Goal: Task Accomplishment & Management: Use online tool/utility

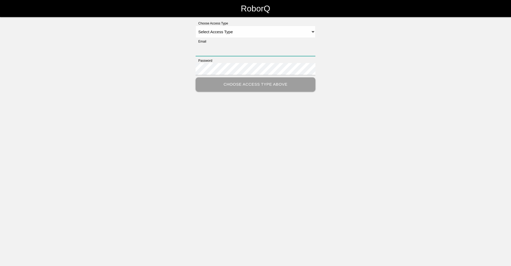
type input "[EMAIL_ADDRESS][DOMAIN_NAME]"
click at [309, 31] on select "Select Access Type Admin Customer Supervisor Worker" at bounding box center [256, 32] width 120 height 12
select select "Worker"
click at [196, 26] on select "Select Access Type Admin Customer Supervisor Worker" at bounding box center [256, 32] width 120 height 12
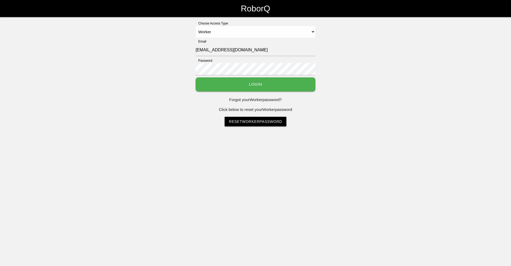
click at [275, 83] on button "Login" at bounding box center [256, 84] width 120 height 14
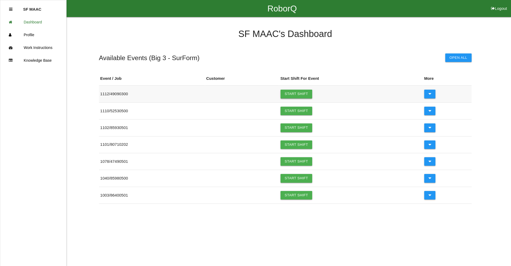
click at [303, 95] on link "Start Shift" at bounding box center [296, 94] width 32 height 9
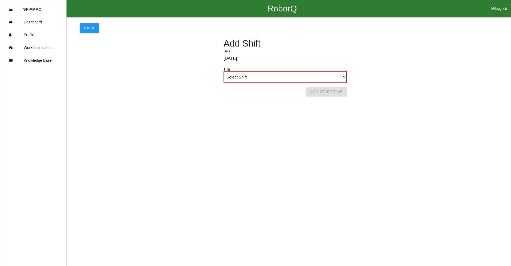
click at [334, 80] on select "Select Shift 1st Shift 2nd Shift 3rd Shift 4th Shift" at bounding box center [284, 77] width 123 height 12
click at [223, 71] on select "Select Shift 1st Shift 2nd Shift 3rd Shift 4th Shift" at bounding box center [284, 77] width 123 height 12
click at [330, 81] on select "Select Shift 1st Shift 2nd Shift 3rd Shift 4th Shift" at bounding box center [284, 77] width 123 height 12
select select "1"
click at [223, 71] on select "Select Shift 1st Shift 2nd Shift 3rd Shift 4th Shift" at bounding box center [284, 77] width 123 height 12
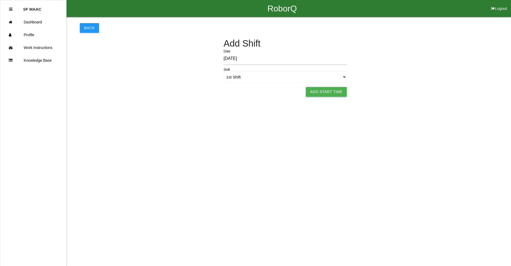
click at [335, 95] on button "Add Start Time" at bounding box center [326, 92] width 41 height 10
select select "6"
select select "17"
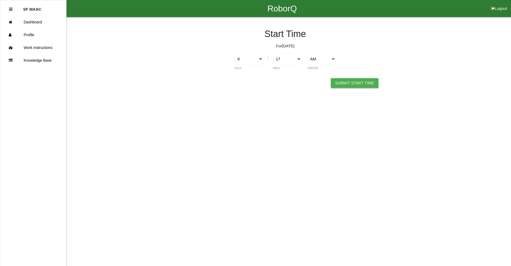
click at [343, 80] on button "Submit Start Time" at bounding box center [354, 83] width 47 height 10
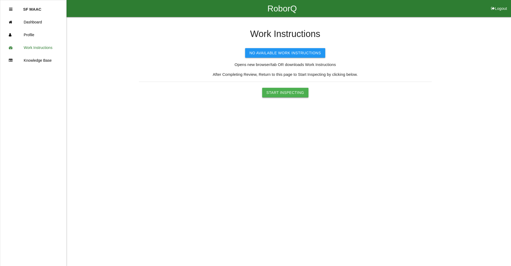
click at [278, 95] on button "Start Inspecting" at bounding box center [285, 93] width 46 height 10
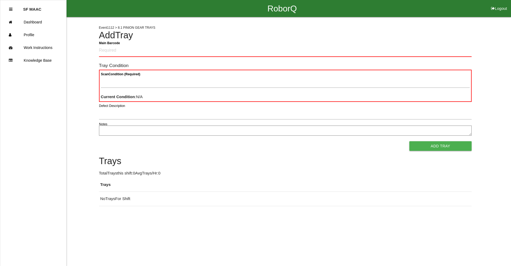
click at [115, 47] on Barcode "Main Barcode" at bounding box center [285, 50] width 372 height 13
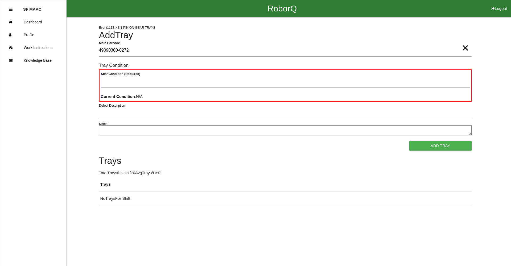
type Barcode "49090300-0272"
type Condition "ba"
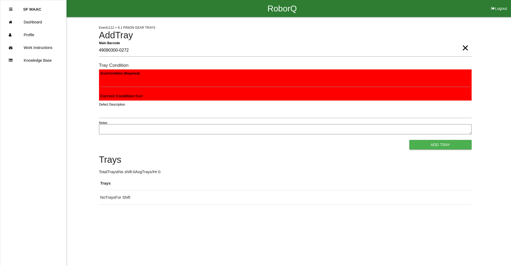
click at [409, 140] on button "Add Tray" at bounding box center [440, 145] width 62 height 10
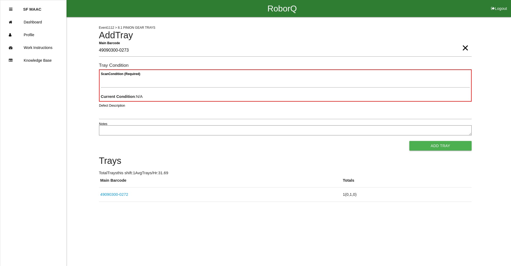
type Barcode "49090300-0273"
type Condition "goo"
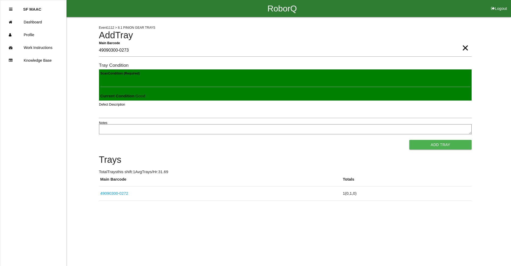
click at [409, 140] on button "Add Tray" at bounding box center [440, 145] width 62 height 10
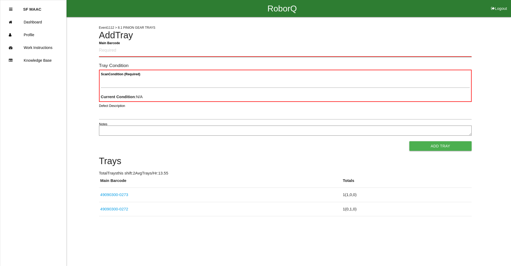
drag, startPoint x: 122, startPoint y: 45, endPoint x: 195, endPoint y: 53, distance: 74.0
click at [195, 53] on Barcode "Main Barcode" at bounding box center [285, 50] width 372 height 13
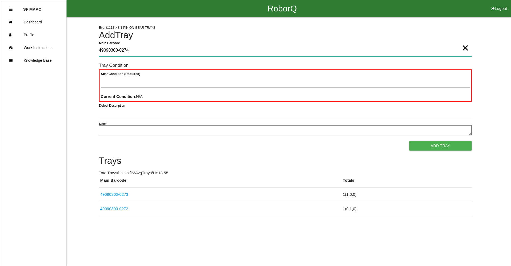
type Barcode "49090300-0274"
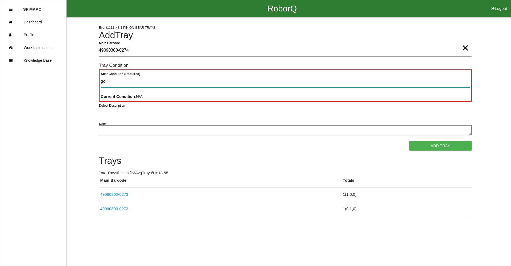
type Condition "goo"
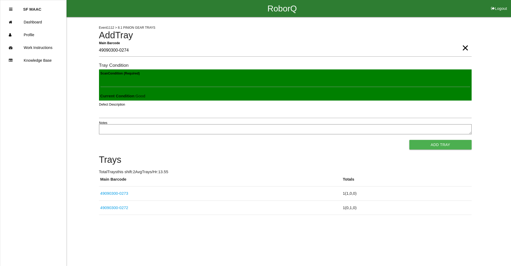
click at [409, 140] on button "Add Tray" at bounding box center [440, 145] width 62 height 10
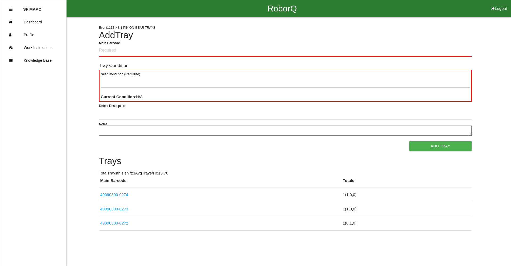
click at [407, 29] on div "Event 1112 > 8.1 PINION GEAR TRAYS Add Tray Main Barcode Tray Condition Scan Co…" at bounding box center [285, 124] width 372 height 214
click at [354, 53] on Barcode "Main Barcode" at bounding box center [285, 50] width 372 height 13
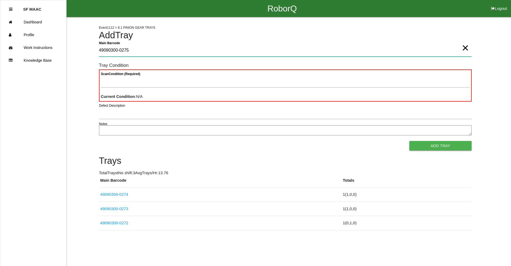
type Barcode "49090300-0275"
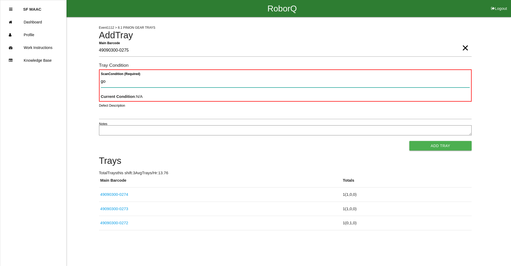
type Condition "goo"
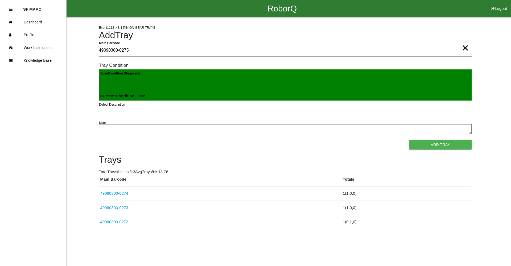
click at [409, 140] on button "Add Tray" at bounding box center [440, 145] width 62 height 10
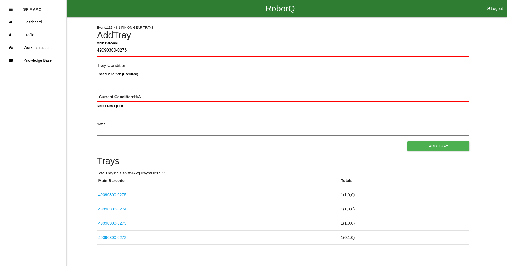
type Barcode "49090300-0276"
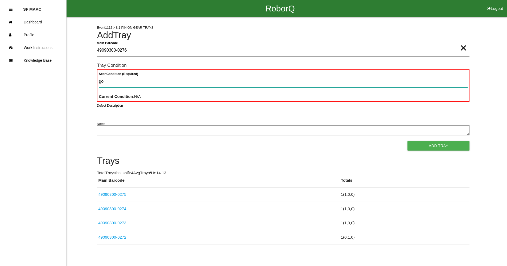
type Condition "goo"
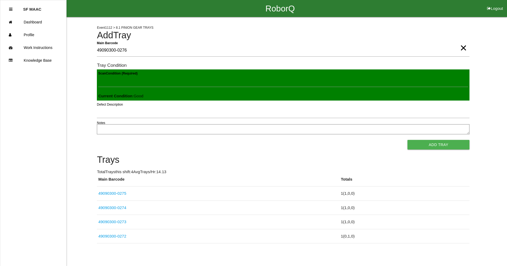
click at [407, 140] on button "Add Tray" at bounding box center [438, 145] width 62 height 10
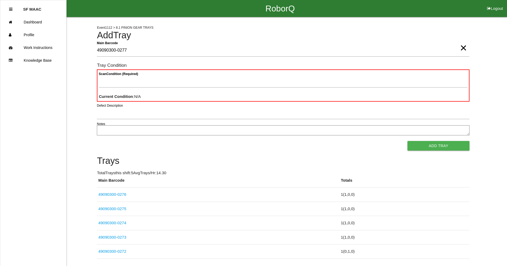
type Barcode "49090300-0277"
type Condition "goo"
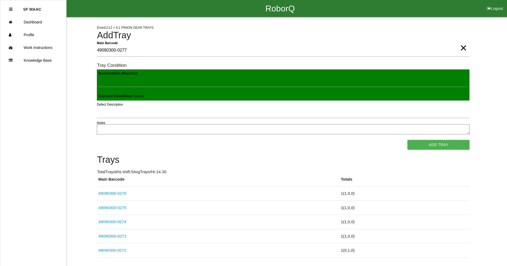
click at [407, 140] on button "Add Tray" at bounding box center [438, 145] width 62 height 10
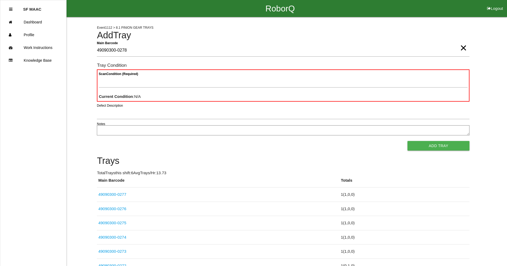
type Barcode "49090300-0278"
type Condition "goo"
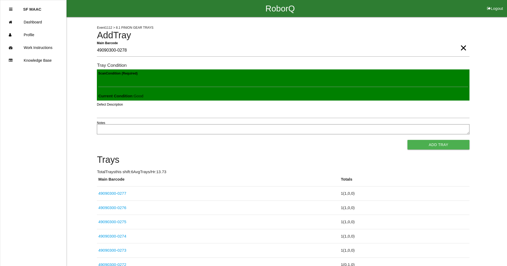
click at [407, 140] on button "Add Tray" at bounding box center [438, 145] width 62 height 10
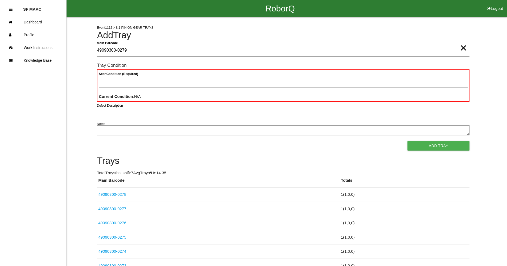
type Barcode "49090300-0279"
type Condition "goo"
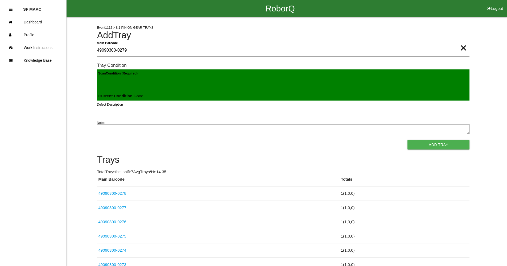
click at [407, 140] on button "Add Tray" at bounding box center [438, 145] width 62 height 10
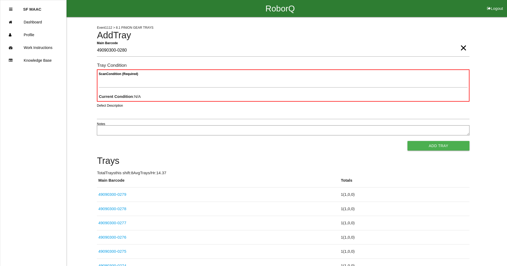
type Barcode "49090300-0280"
type Condition "goo"
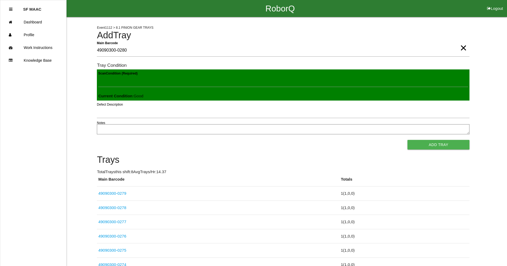
click at [407, 140] on button "Add Tray" at bounding box center [438, 145] width 62 height 10
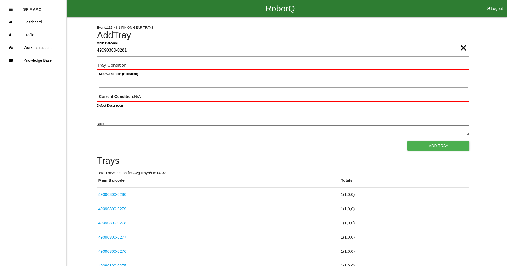
type Barcode "49090300-0281"
type Condition "goo"
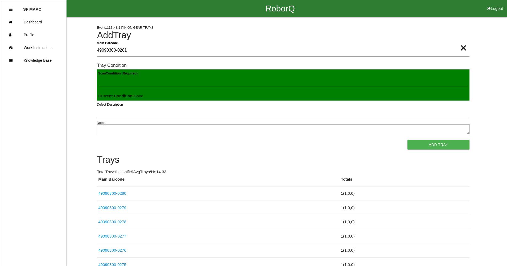
click at [407, 140] on button "Add Tray" at bounding box center [438, 145] width 62 height 10
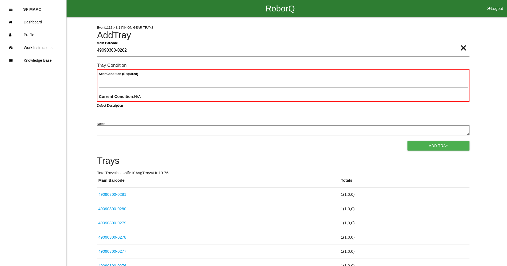
type Barcode "49090300-0282"
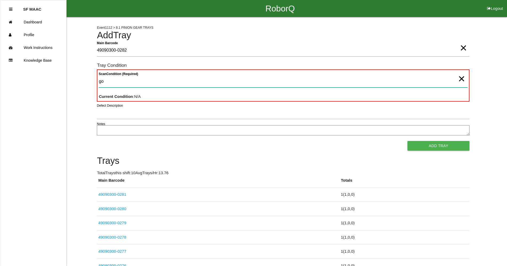
type Condition "goo"
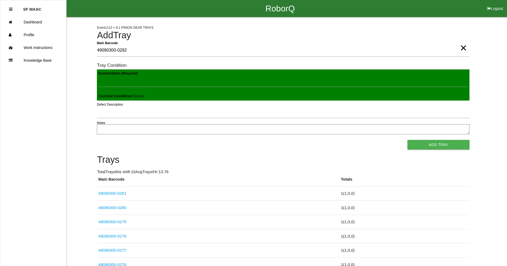
click at [407, 140] on button "Add Tray" at bounding box center [438, 145] width 62 height 10
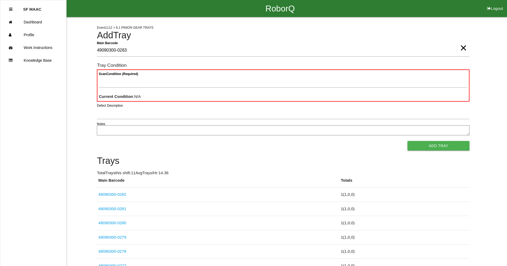
type Barcode "49090300-0283"
type Condition "goo"
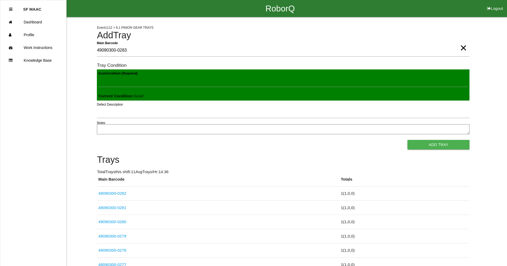
click at [407, 140] on button "Add Tray" at bounding box center [438, 145] width 62 height 10
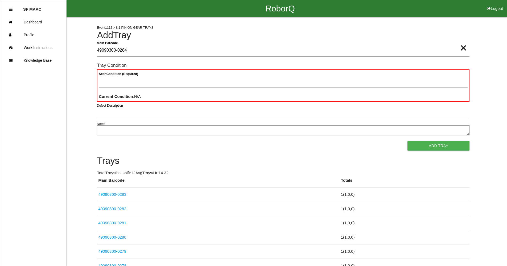
type Barcode "49090300-0284"
type Condition "goo"
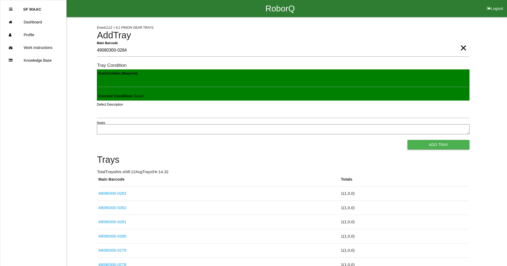
click at [407, 140] on button "Add Tray" at bounding box center [438, 145] width 62 height 10
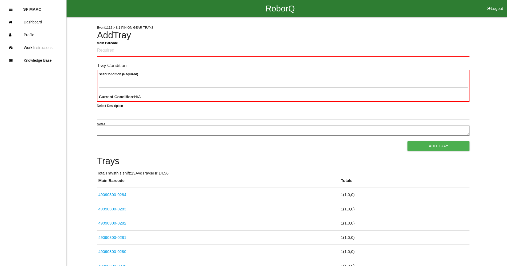
click at [425, 11] on div "RoborQ Logout" at bounding box center [280, 8] width 454 height 17
click at [206, 48] on Barcode "Main Barcode" at bounding box center [283, 50] width 372 height 13
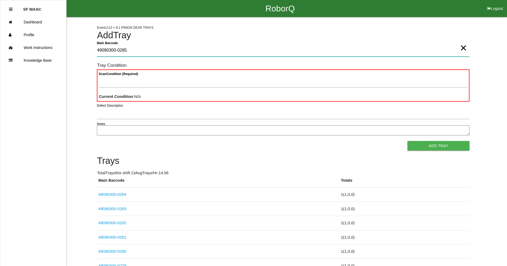
type Barcode "49090300-0285"
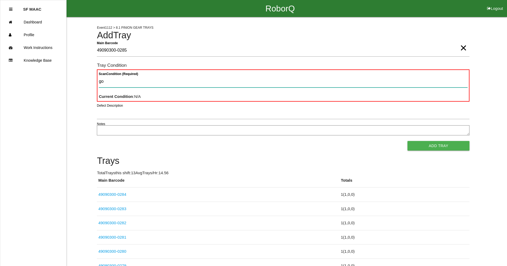
type Condition "goo"
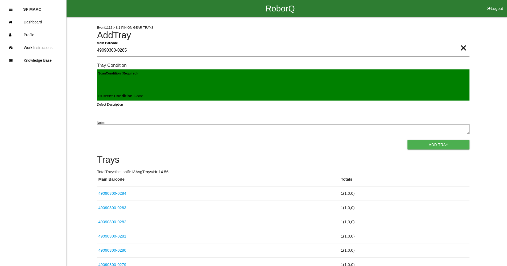
click at [407, 140] on button "Add Tray" at bounding box center [438, 145] width 62 height 10
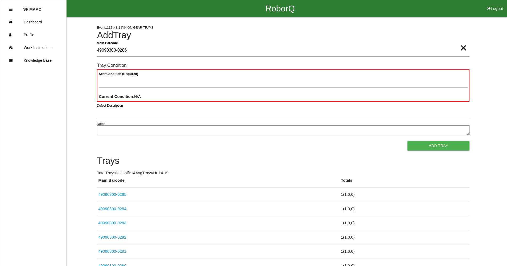
type Barcode "49090300-0286"
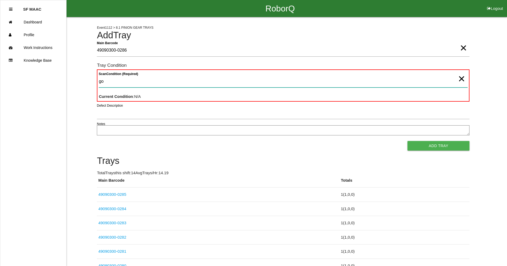
type Condition "goo"
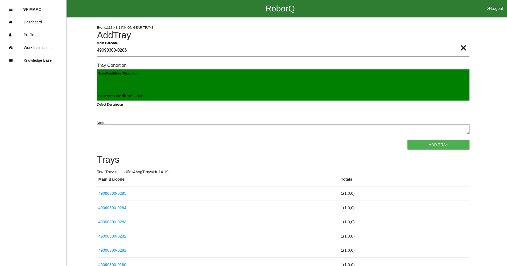
click at [407, 140] on button "Add Tray" at bounding box center [438, 145] width 62 height 10
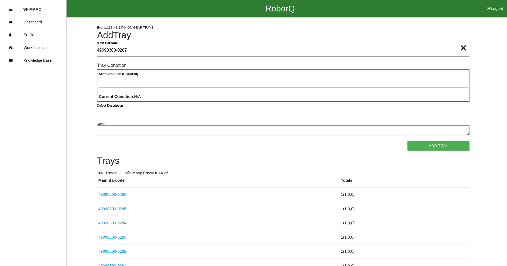
type Barcode "49090300-0287"
type Condition "goo"
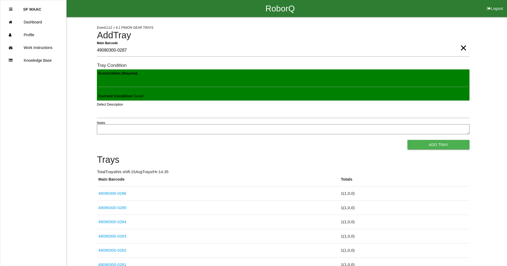
click at [407, 140] on button "Add Tray" at bounding box center [438, 145] width 62 height 10
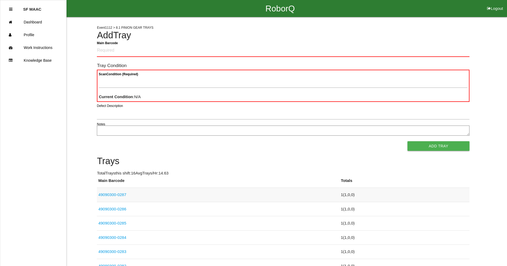
click at [127, 195] on td "49090300-0287" at bounding box center [218, 195] width 242 height 14
click at [123, 193] on link "49090300-0287" at bounding box center [112, 194] width 28 height 5
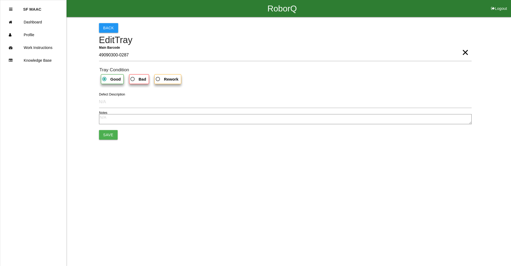
click at [137, 80] on span "Bad" at bounding box center [137, 79] width 17 height 7
click at [133, 79] on input "Bad" at bounding box center [130, 77] width 3 height 3
radio input "true"
click at [111, 135] on button "Save" at bounding box center [108, 135] width 19 height 10
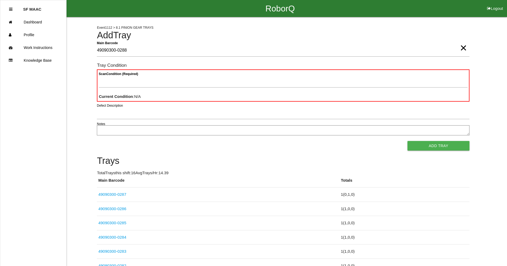
type Barcode "49090300-0288"
type Condition "goo"
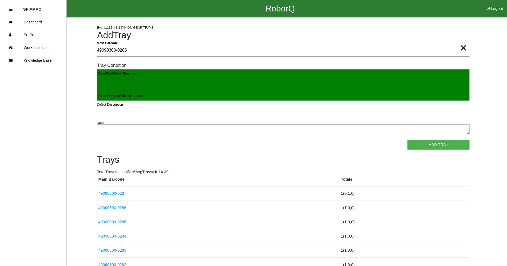
click at [407, 140] on button "Add Tray" at bounding box center [438, 145] width 62 height 10
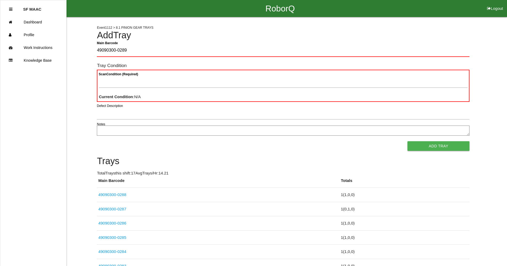
type Barcode "49090300-0289"
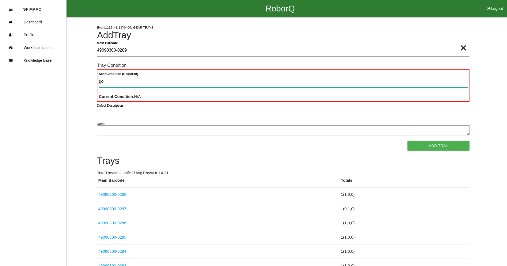
type Condition "goo"
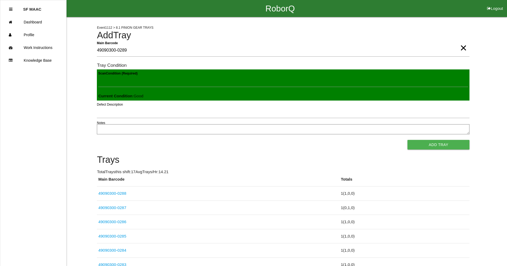
click at [407, 140] on button "Add Tray" at bounding box center [438, 145] width 62 height 10
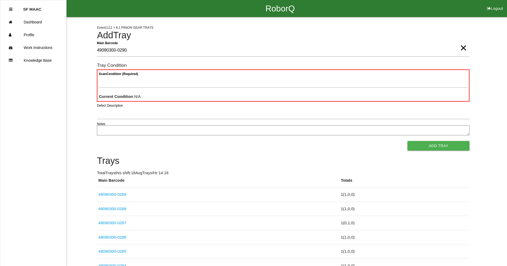
type Barcode "49090300-0290"
type Condition "goo"
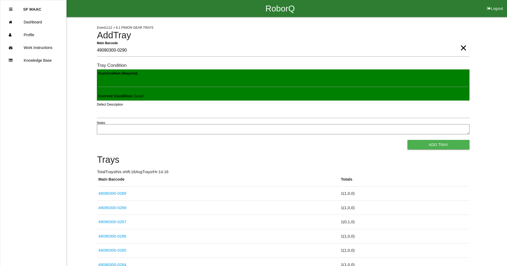
click at [407, 140] on button "Add Tray" at bounding box center [438, 145] width 62 height 10
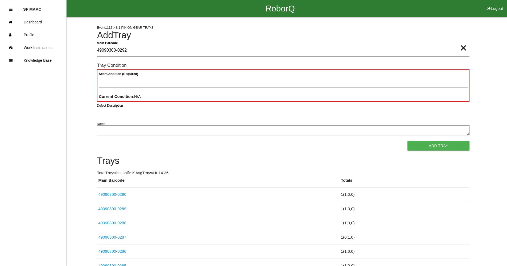
type Barcode "49090300-0292"
type Condition "goo"
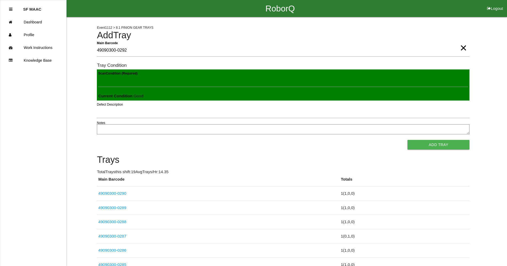
click at [407, 140] on button "Add Tray" at bounding box center [438, 145] width 62 height 10
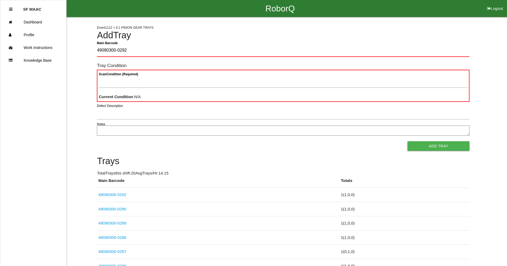
type Barcode "49090300-0292"
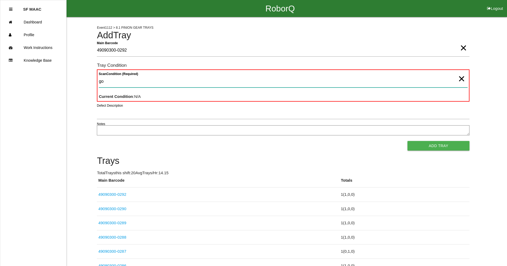
type Condition "goo"
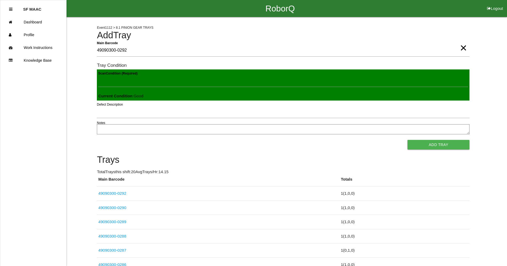
click at [407, 140] on button "Add Tray" at bounding box center [438, 145] width 62 height 10
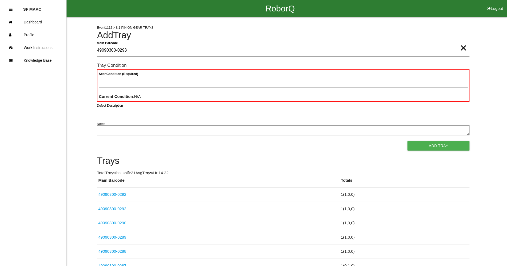
type Barcode "49090300-0293"
type Condition "ba"
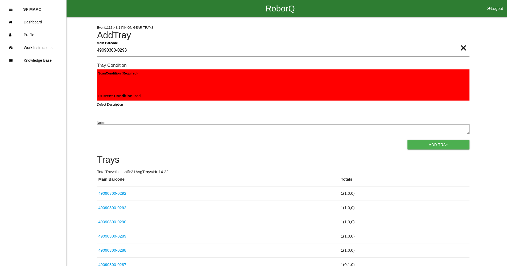
click at [407, 140] on button "Add Tray" at bounding box center [438, 145] width 62 height 10
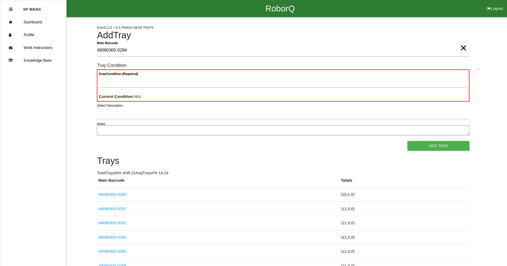
type Barcode "49090300-0294"
type Condition "goo"
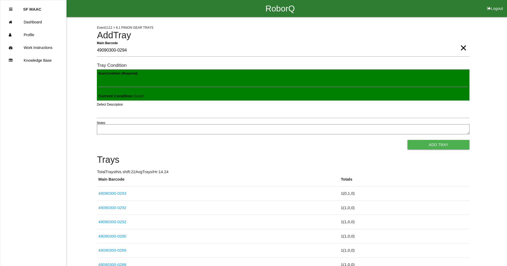
click at [407, 140] on button "Add Tray" at bounding box center [438, 145] width 62 height 10
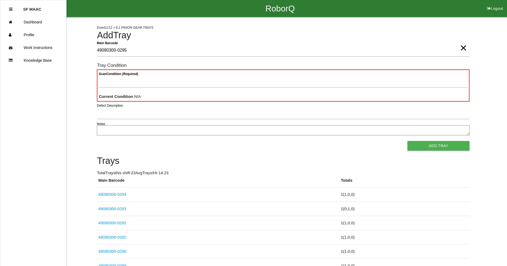
type Barcode "49090300-0295"
type Condition "goo"
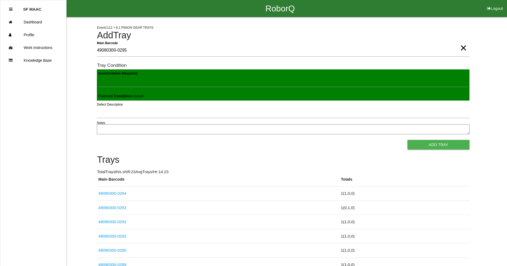
click at [407, 140] on button "Add Tray" at bounding box center [438, 145] width 62 height 10
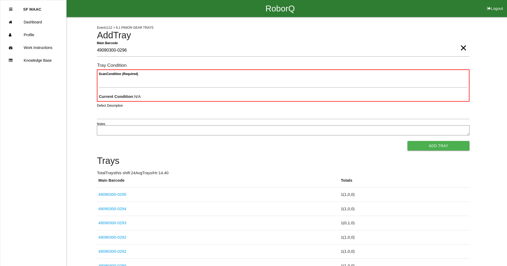
type Barcode "49090300-0296"
type Condition "goo"
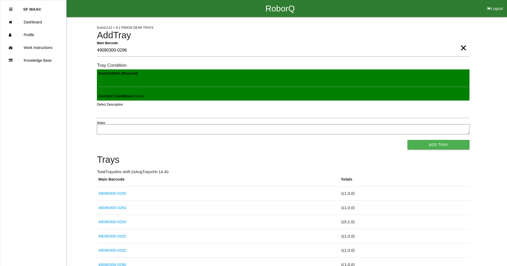
click at [407, 140] on button "Add Tray" at bounding box center [438, 145] width 62 height 10
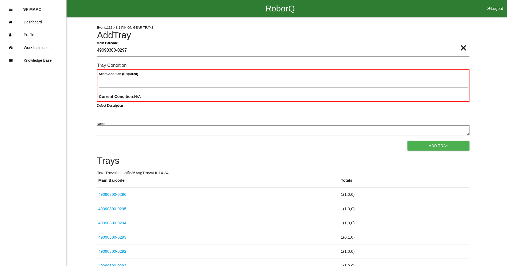
type Barcode "49090300-0297"
type Condition "goo"
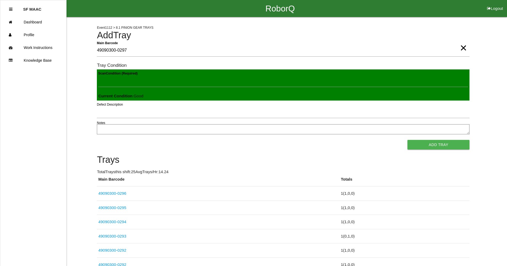
click at [407, 140] on button "Add Tray" at bounding box center [438, 145] width 62 height 10
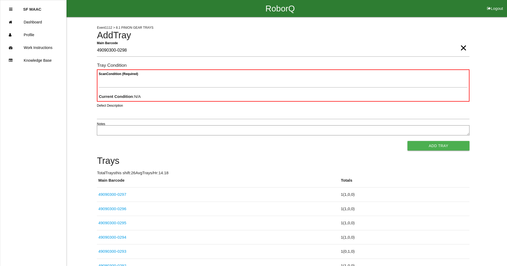
type Barcode "49090300-0298"
type Condition "goo"
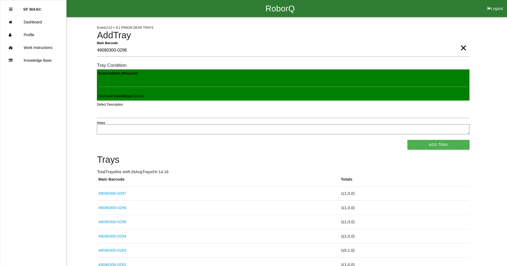
click at [407, 140] on button "Add Tray" at bounding box center [438, 145] width 62 height 10
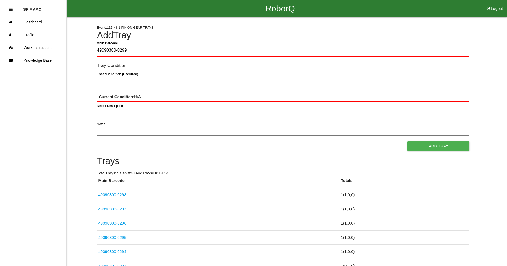
type Barcode "49090300-0299"
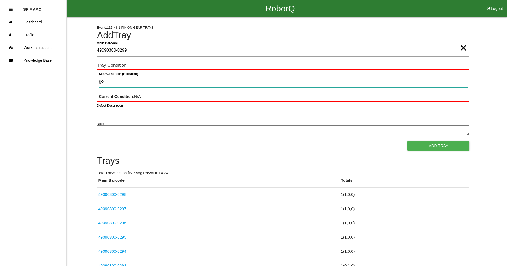
type Condition "goo"
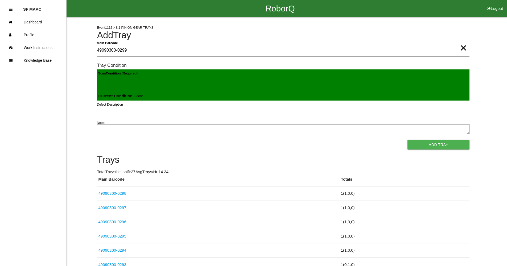
click at [407, 140] on button "Add Tray" at bounding box center [438, 145] width 62 height 10
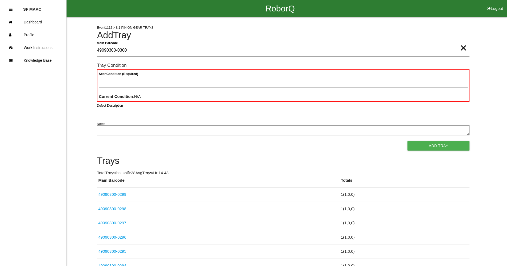
type Barcode "49090300-0300"
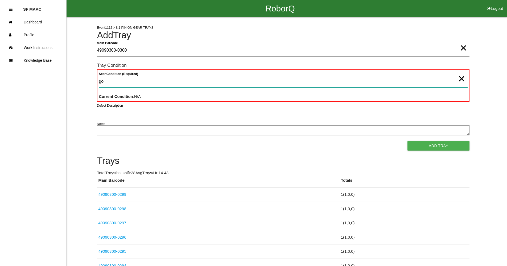
type Condition "goo"
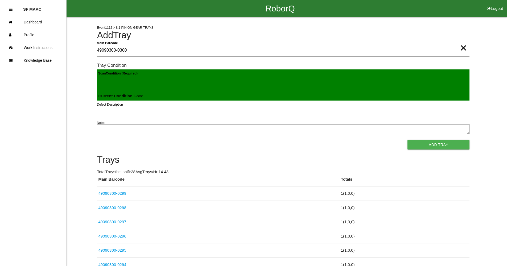
click at [407, 140] on button "Add Tray" at bounding box center [438, 145] width 62 height 10
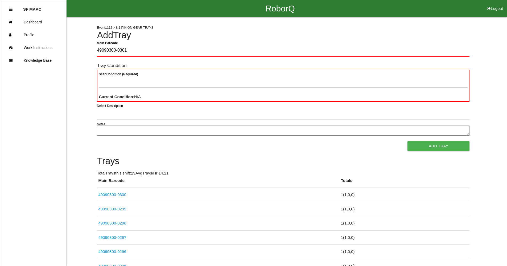
type Barcode "49090300-0301"
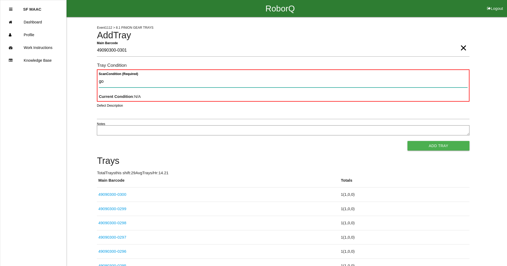
type Condition "goo"
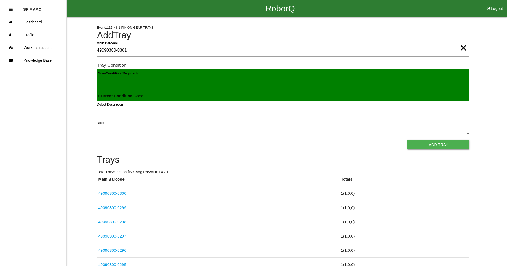
click at [407, 140] on button "Add Tray" at bounding box center [438, 145] width 62 height 10
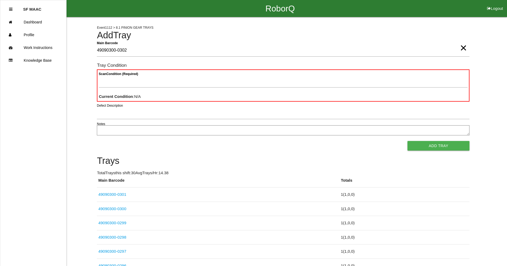
type Barcode "49090300-0302"
type Condition "goo"
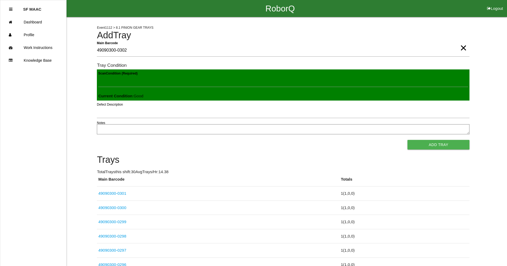
click at [407, 140] on button "Add Tray" at bounding box center [438, 145] width 62 height 10
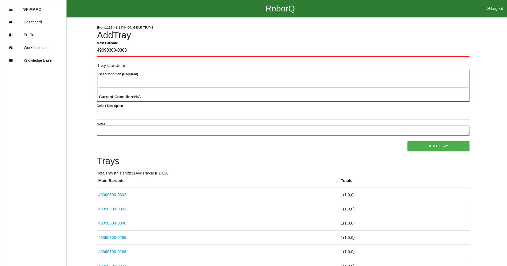
type Barcode "49090300-0303"
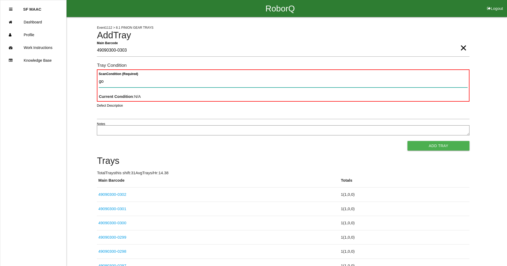
type Condition "goo"
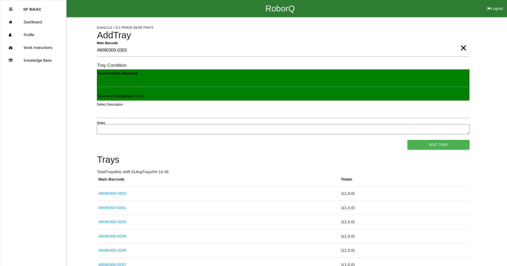
click at [407, 140] on button "Add Tray" at bounding box center [438, 145] width 62 height 10
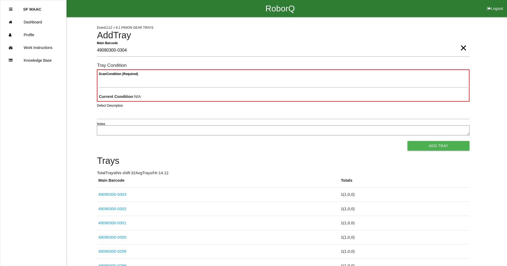
type Barcode "49090300-0304"
type Condition "goo"
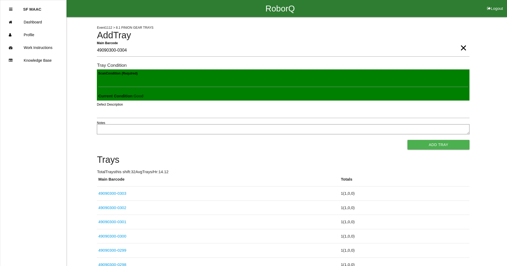
click at [407, 140] on button "Add Tray" at bounding box center [438, 145] width 62 height 10
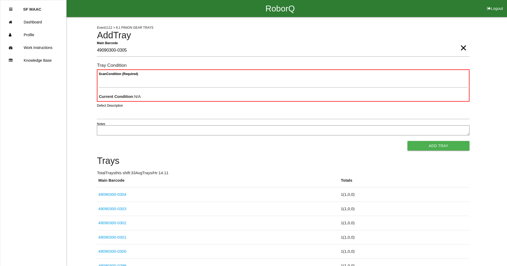
type Barcode "49090300-0305"
type Condition "goo"
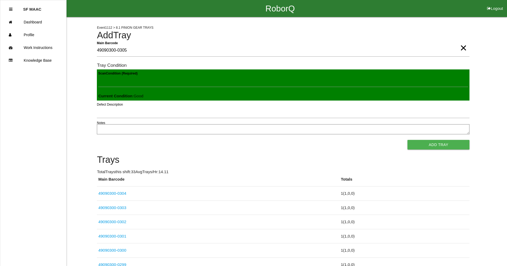
click at [407, 140] on button "Add Tray" at bounding box center [438, 145] width 62 height 10
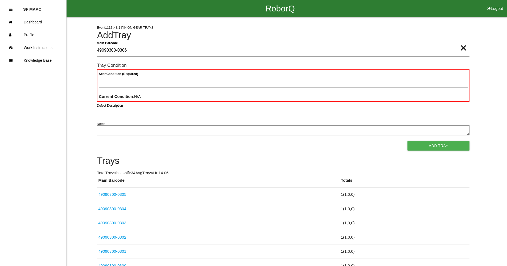
type Barcode "49090300-0306"
type Condition "goo"
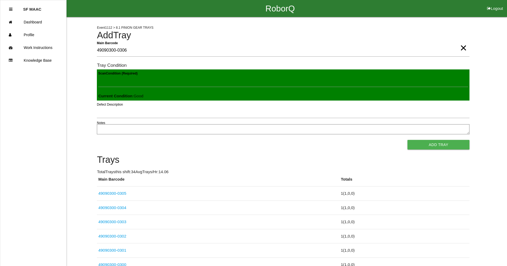
click at [407, 140] on button "Add Tray" at bounding box center [438, 145] width 62 height 10
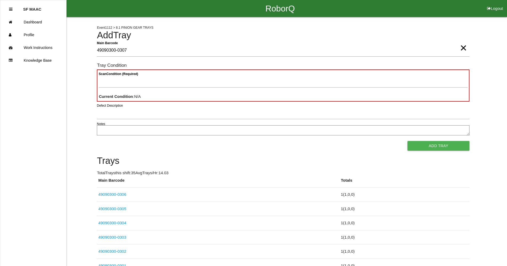
type Barcode "49090300-0307"
type Condition "goo"
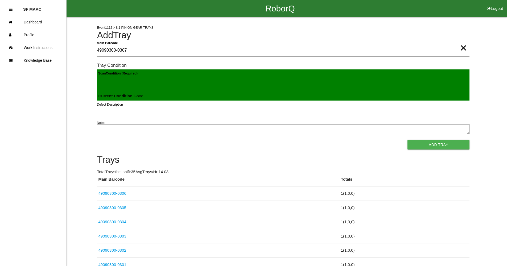
click at [407, 140] on button "Add Tray" at bounding box center [438, 145] width 62 height 10
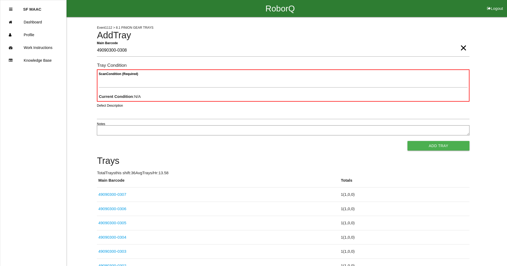
type Barcode "49090300-0308"
type Condition "goo"
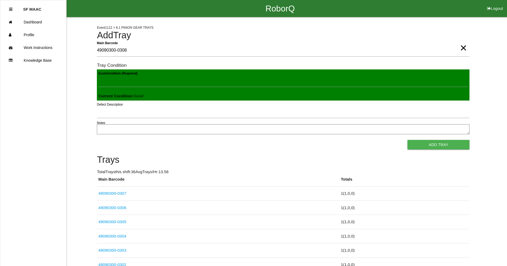
click at [407, 140] on button "Add Tray" at bounding box center [438, 145] width 62 height 10
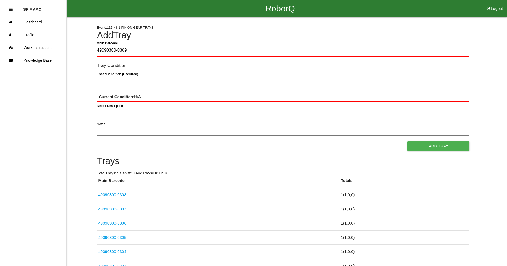
type Barcode "49090300-0309"
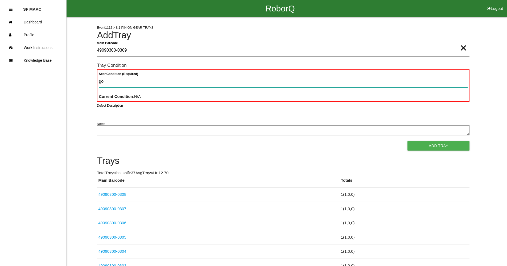
type Condition "goo"
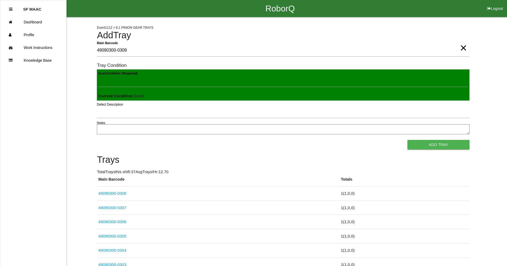
click at [407, 140] on button "Add Tray" at bounding box center [438, 145] width 62 height 10
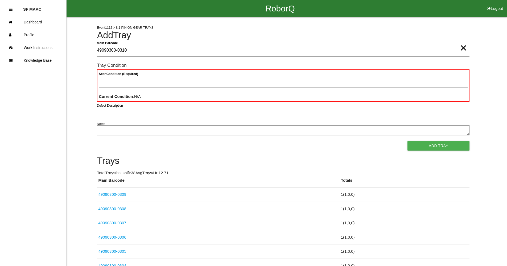
type Barcode "49090300-0310"
type Condition "goo"
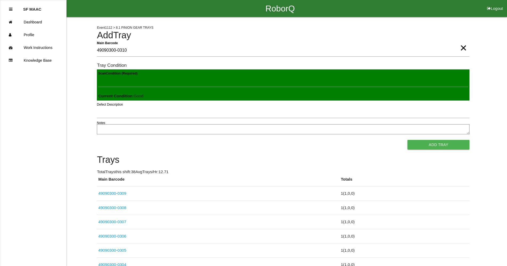
click button "Add Tray" at bounding box center [438, 145] width 62 height 10
click at [407, 140] on button "Add Tray" at bounding box center [438, 145] width 62 height 10
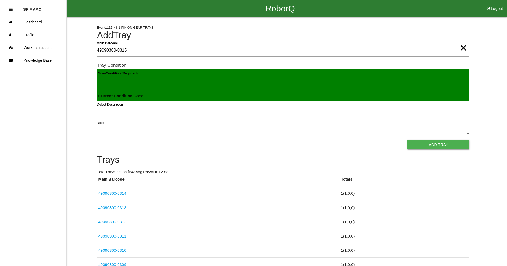
click at [407, 140] on button "Add Tray" at bounding box center [438, 145] width 62 height 10
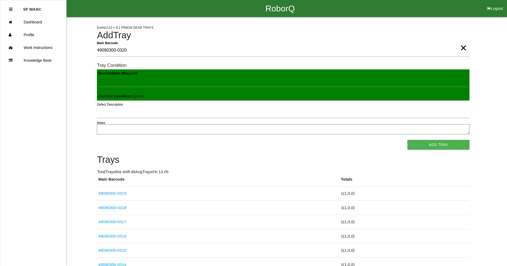
click at [407, 140] on button "Add Tray" at bounding box center [438, 145] width 62 height 10
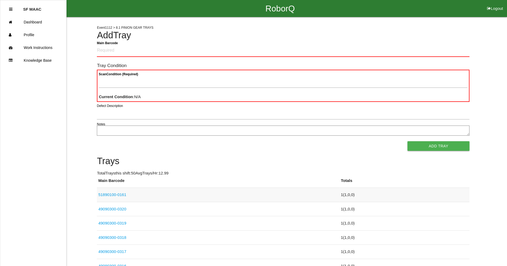
click at [119, 196] on link "51890100-0161" at bounding box center [112, 194] width 28 height 5
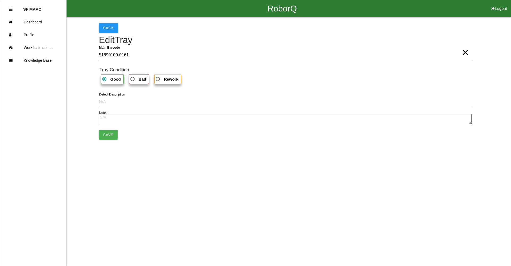
click at [464, 52] on span "×" at bounding box center [464, 47] width 7 height 11
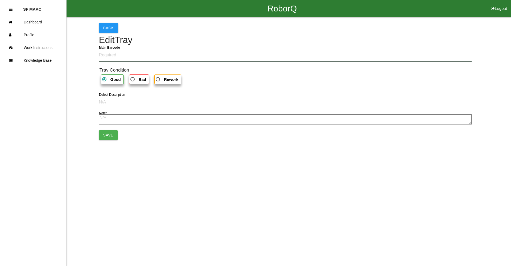
click at [113, 55] on Barcode "Main Barcode" at bounding box center [285, 55] width 372 height 13
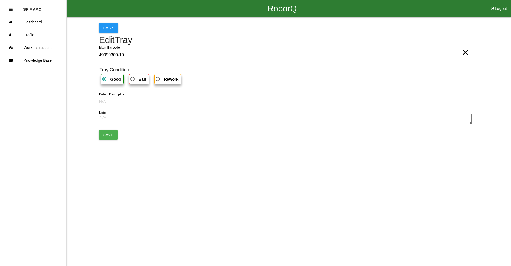
click at [106, 135] on button "Save" at bounding box center [108, 135] width 19 height 10
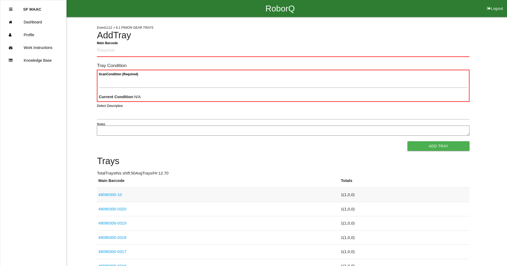
click at [124, 195] on td "49090300-10" at bounding box center [218, 195] width 242 height 14
click at [117, 193] on link "49090300-10" at bounding box center [109, 194] width 23 height 5
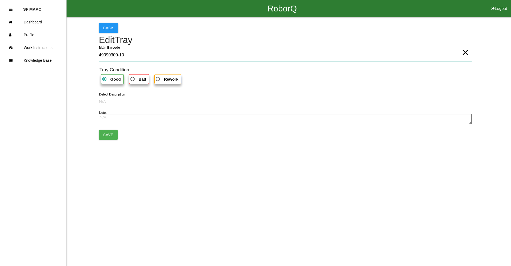
click at [124, 57] on Barcode "49090300-10" at bounding box center [285, 55] width 372 height 12
click at [119, 54] on Barcode "49090300-10" at bounding box center [285, 55] width 372 height 12
click at [125, 54] on Barcode "49090300-010" at bounding box center [285, 55] width 372 height 12
click at [103, 135] on button "Save" at bounding box center [108, 135] width 19 height 10
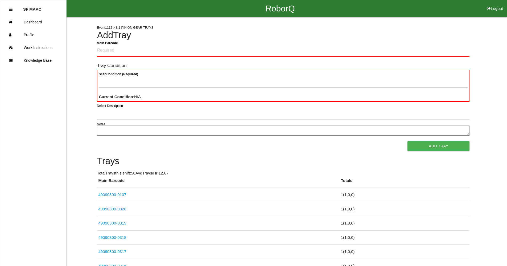
click at [104, 51] on Barcode "Main Barcode" at bounding box center [283, 50] width 372 height 13
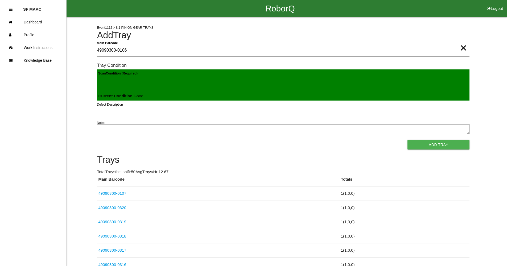
click at [407, 140] on button "Add Tray" at bounding box center [438, 145] width 62 height 10
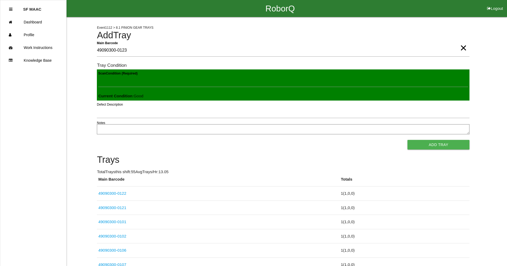
click at [407, 140] on button "Add Tray" at bounding box center [438, 145] width 62 height 10
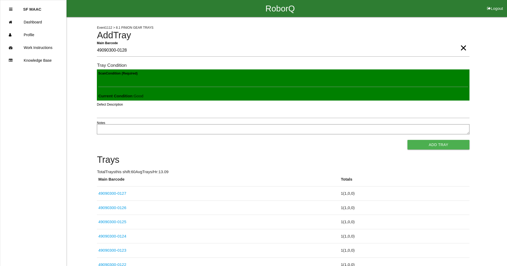
click at [407, 140] on button "Add Tray" at bounding box center [438, 145] width 62 height 10
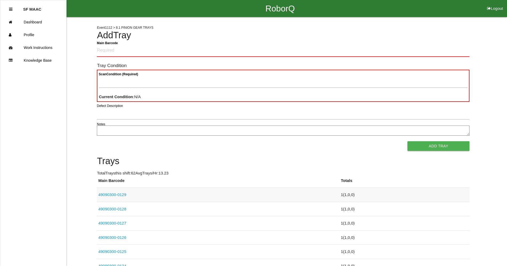
click at [115, 194] on link "49090300-0129" at bounding box center [112, 194] width 28 height 5
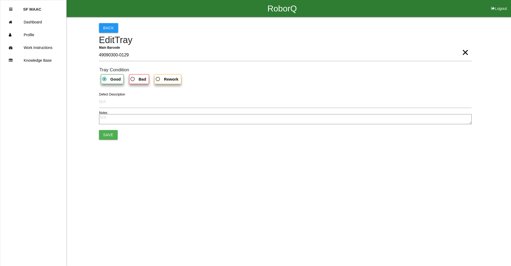
click at [131, 80] on span "Bad" at bounding box center [137, 79] width 17 height 7
click at [131, 79] on input "Bad" at bounding box center [130, 77] width 3 height 3
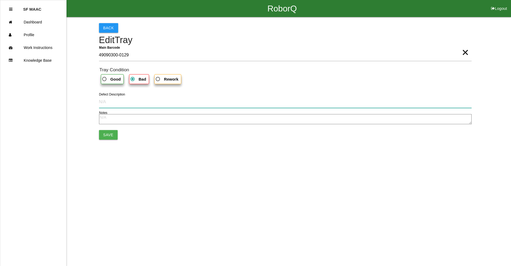
click at [109, 103] on input "Defect Description" at bounding box center [285, 102] width 372 height 12
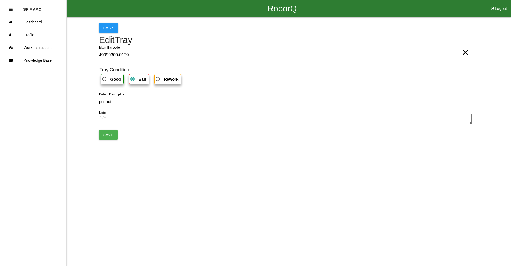
click at [105, 134] on button "Save" at bounding box center [108, 135] width 19 height 10
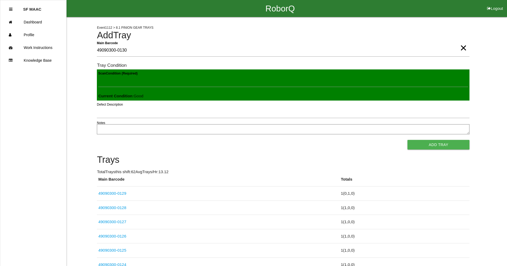
click at [407, 140] on button "Add Tray" at bounding box center [438, 145] width 62 height 10
click button "Add Tray" at bounding box center [438, 145] width 62 height 10
click at [407, 140] on button "Add Tray" at bounding box center [438, 145] width 62 height 10
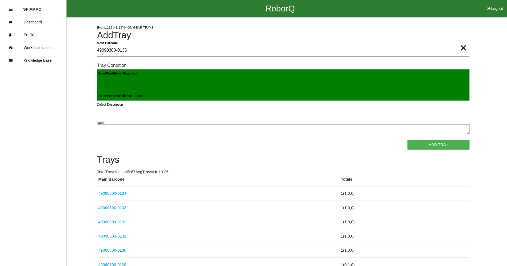
click at [407, 140] on button "Add Tray" at bounding box center [438, 145] width 62 height 10
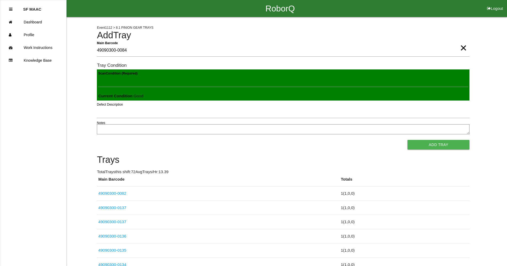
click at [407, 140] on button "Add Tray" at bounding box center [438, 145] width 62 height 10
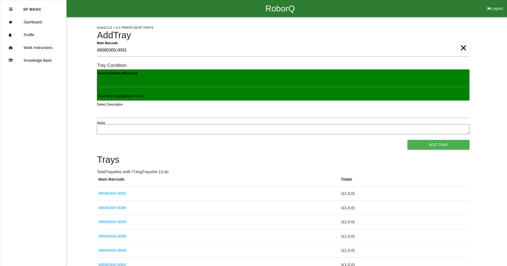
click at [407, 140] on button "Add Tray" at bounding box center [438, 145] width 62 height 10
click button "Add Tray" at bounding box center [438, 145] width 62 height 10
click at [407, 140] on button "Add Tray" at bounding box center [438, 145] width 62 height 10
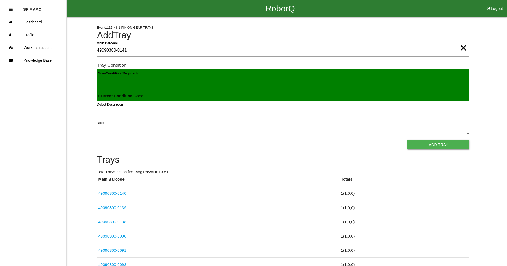
click at [407, 140] on button "Add Tray" at bounding box center [438, 145] width 62 height 10
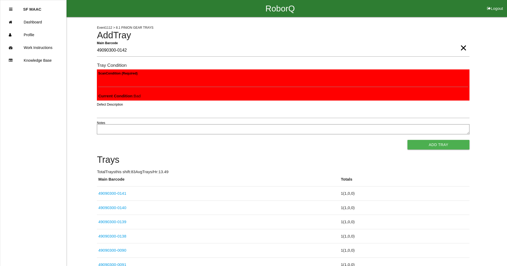
click at [407, 140] on button "Add Tray" at bounding box center [438, 145] width 62 height 10
click button "Add Tray" at bounding box center [438, 145] width 62 height 10
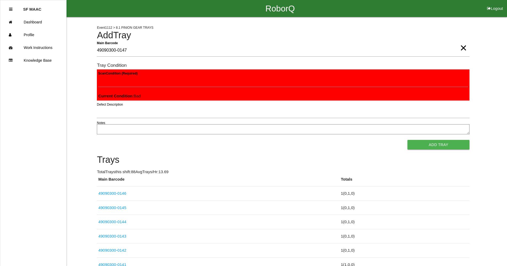
click at [407, 140] on button "Add Tray" at bounding box center [438, 145] width 62 height 10
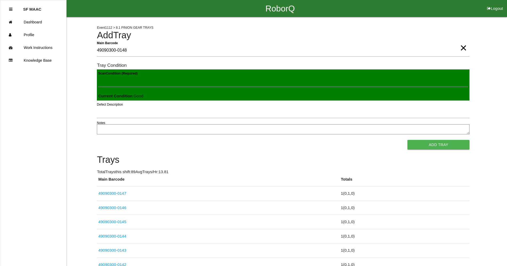
click at [407, 140] on button "Add Tray" at bounding box center [438, 145] width 62 height 10
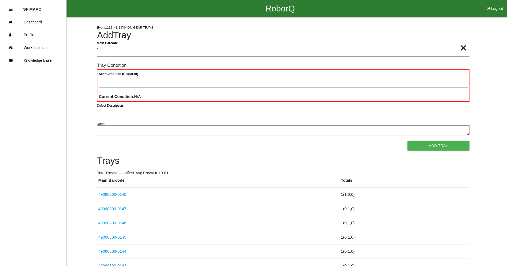
click at [98, 221] on link "49090300-0146" at bounding box center [112, 223] width 28 height 5
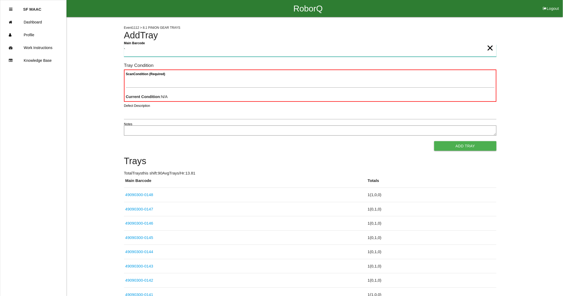
click at [158, 49] on Barcode "`" at bounding box center [310, 50] width 372 height 12
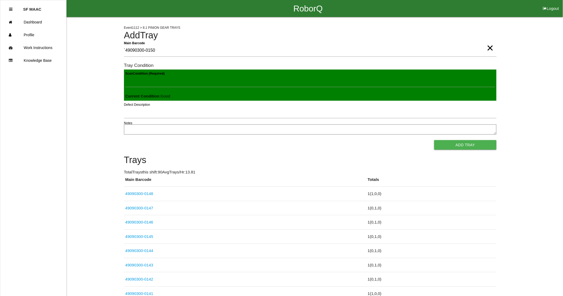
click at [434, 140] on button "Add Tray" at bounding box center [465, 145] width 62 height 10
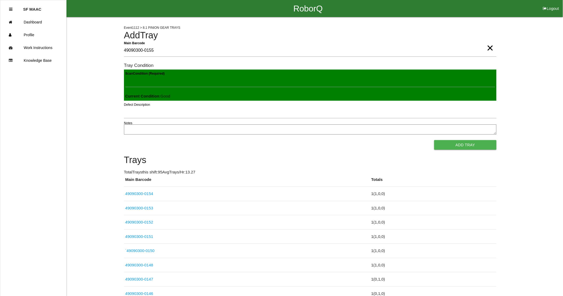
click at [434, 140] on button "Add Tray" at bounding box center [465, 145] width 62 height 10
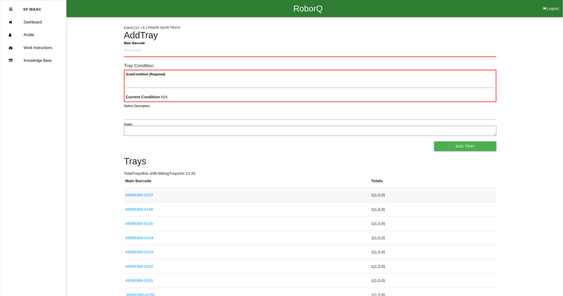
click at [146, 193] on link "49090300-0157" at bounding box center [139, 194] width 28 height 5
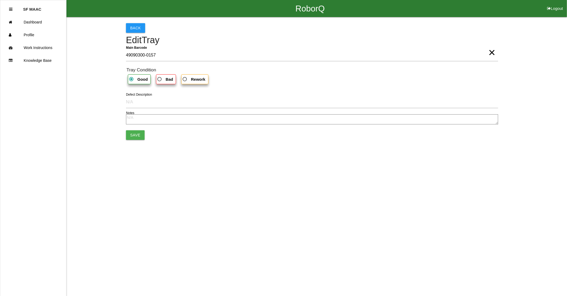
click at [160, 79] on span "Bad" at bounding box center [164, 79] width 17 height 7
click at [160, 79] on input "Bad" at bounding box center [157, 77] width 3 height 3
click at [131, 101] on input "Defect Description" at bounding box center [312, 102] width 372 height 12
click at [126, 130] on button "Save" at bounding box center [135, 135] width 19 height 10
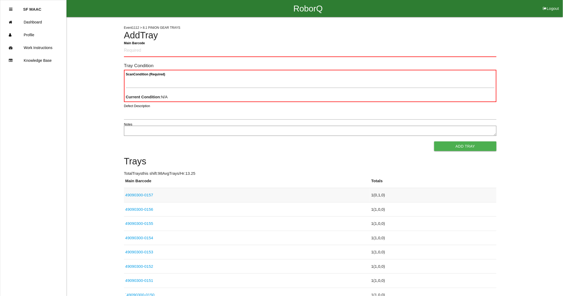
click at [147, 193] on link "49090300-0157" at bounding box center [139, 194] width 28 height 5
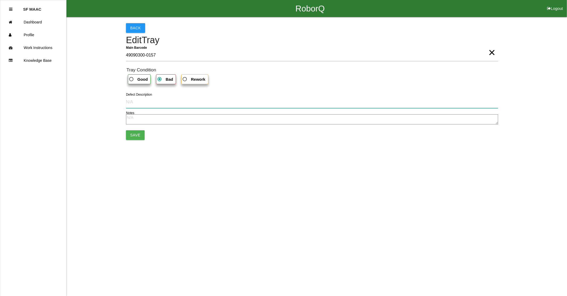
click at [130, 105] on input "Defect Description" at bounding box center [312, 102] width 372 height 12
click at [130, 137] on button "Save" at bounding box center [135, 135] width 19 height 10
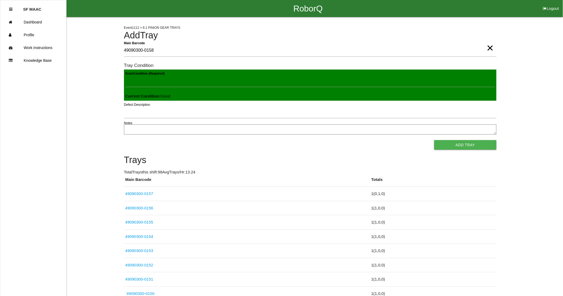
click at [434, 140] on button "Add Tray" at bounding box center [465, 145] width 62 height 10
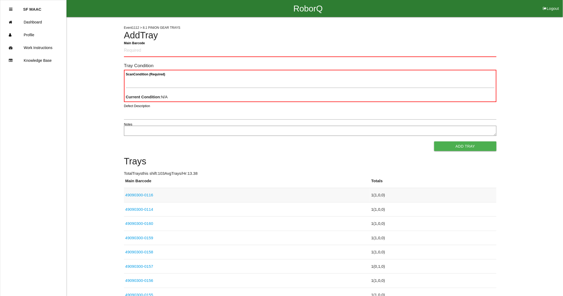
click at [153, 194] on td "49090300-0116" at bounding box center [247, 195] width 246 height 14
click at [147, 193] on link "49090300-0116" at bounding box center [139, 194] width 28 height 5
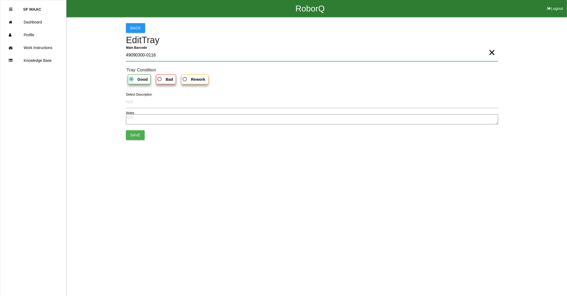
click at [168, 54] on Barcode "49090300-0116" at bounding box center [312, 55] width 372 height 12
click at [491, 49] on span "×" at bounding box center [492, 47] width 7 height 11
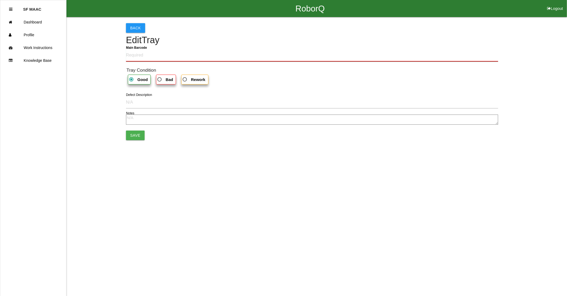
click at [169, 52] on Barcode "Main Barcode" at bounding box center [312, 55] width 372 height 13
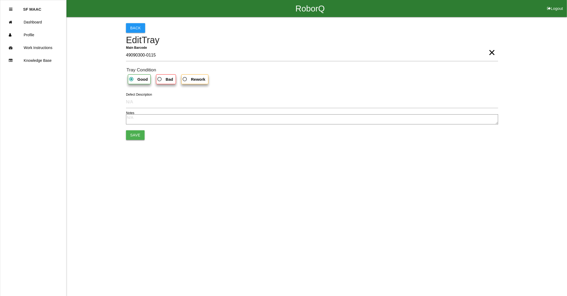
click at [128, 130] on button "Save" at bounding box center [135, 135] width 19 height 10
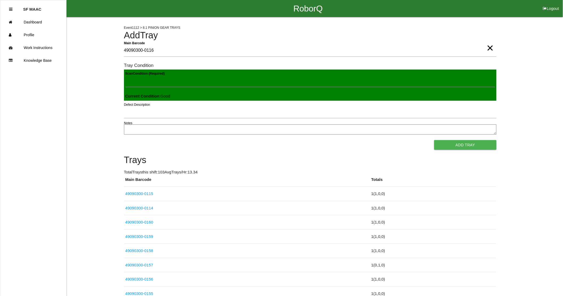
click at [434, 140] on button "Add Tray" at bounding box center [465, 145] width 62 height 10
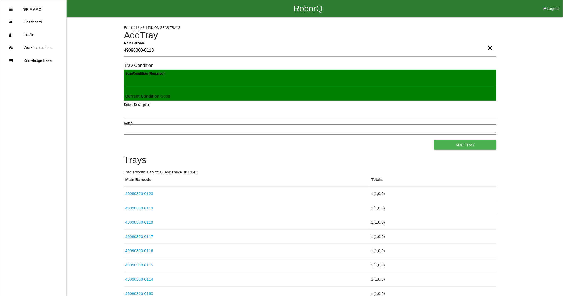
click at [434, 140] on button "Add Tray" at bounding box center [465, 145] width 62 height 10
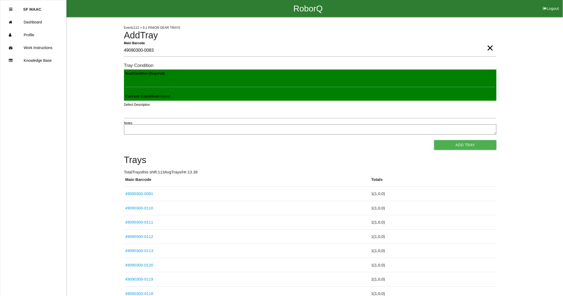
click at [434, 140] on button "Add Tray" at bounding box center [465, 145] width 62 height 10
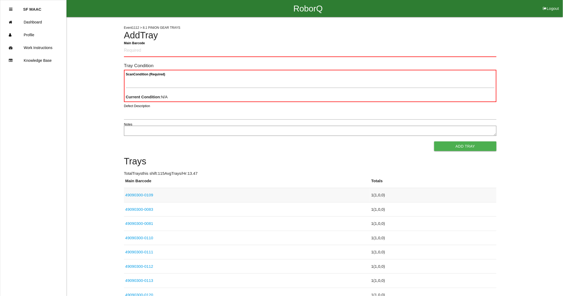
click at [162, 192] on td "49090300-0109" at bounding box center [247, 195] width 246 height 14
click at [129, 194] on link "49090300-0109" at bounding box center [139, 194] width 28 height 5
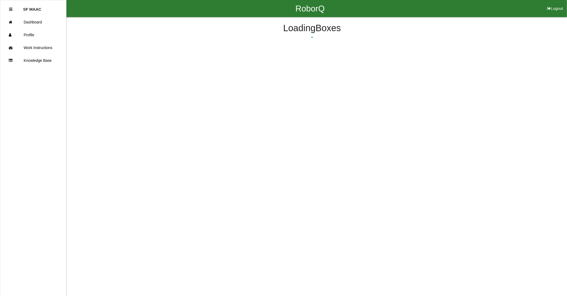
click at [129, 78] on html "RoborQ Logout SF MAAC Dashboard Profile Work Instructions Knowledge Base Loadin…" at bounding box center [283, 39] width 567 height 78
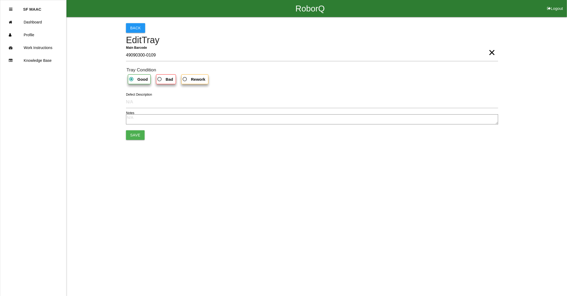
click at [158, 81] on span "Bad" at bounding box center [164, 79] width 17 height 7
click at [158, 79] on input "Bad" at bounding box center [157, 77] width 3 height 3
click at [133, 132] on button "Save" at bounding box center [135, 135] width 19 height 10
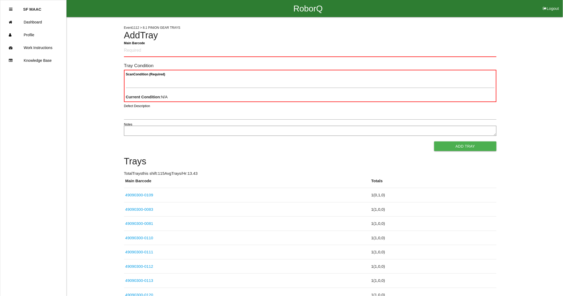
click at [127, 55] on Barcode "Main Barcode" at bounding box center [310, 50] width 372 height 13
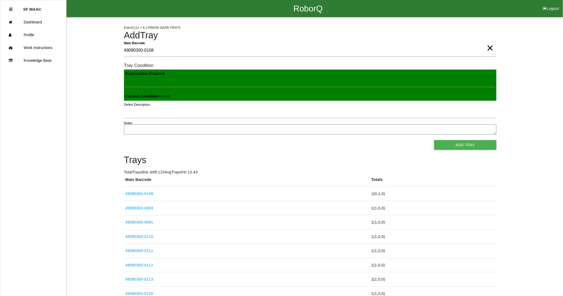
click at [434, 140] on button "Add Tray" at bounding box center [465, 145] width 62 height 10
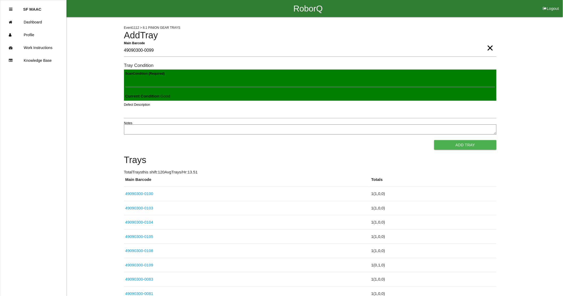
click at [434, 140] on button "Add Tray" at bounding box center [465, 145] width 62 height 10
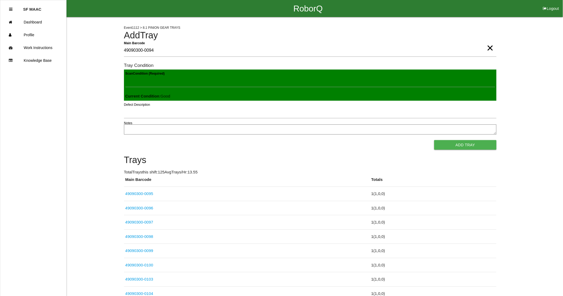
click at [434, 140] on button "Add Tray" at bounding box center [465, 145] width 62 height 10
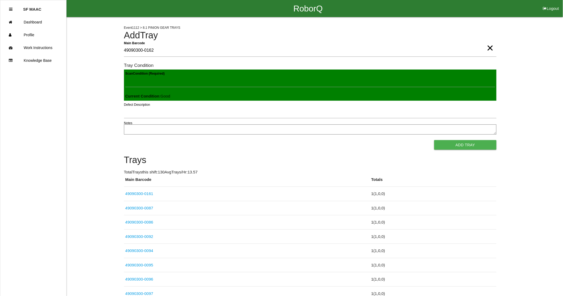
click at [434, 140] on button "Add Tray" at bounding box center [465, 145] width 62 height 10
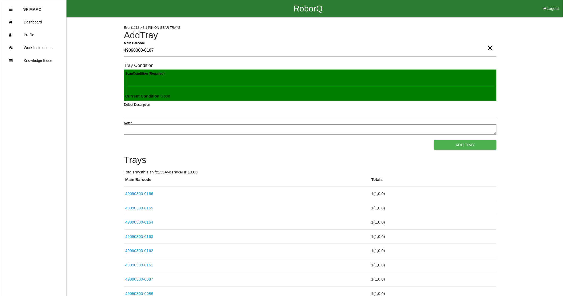
click at [434, 140] on button "Add Tray" at bounding box center [465, 145] width 62 height 10
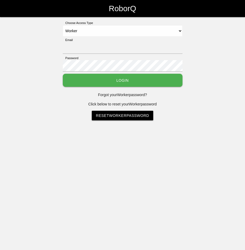
select select "Worker"
type input "[EMAIL_ADDRESS][DOMAIN_NAME]"
